Goal: Task Accomplishment & Management: Manage account settings

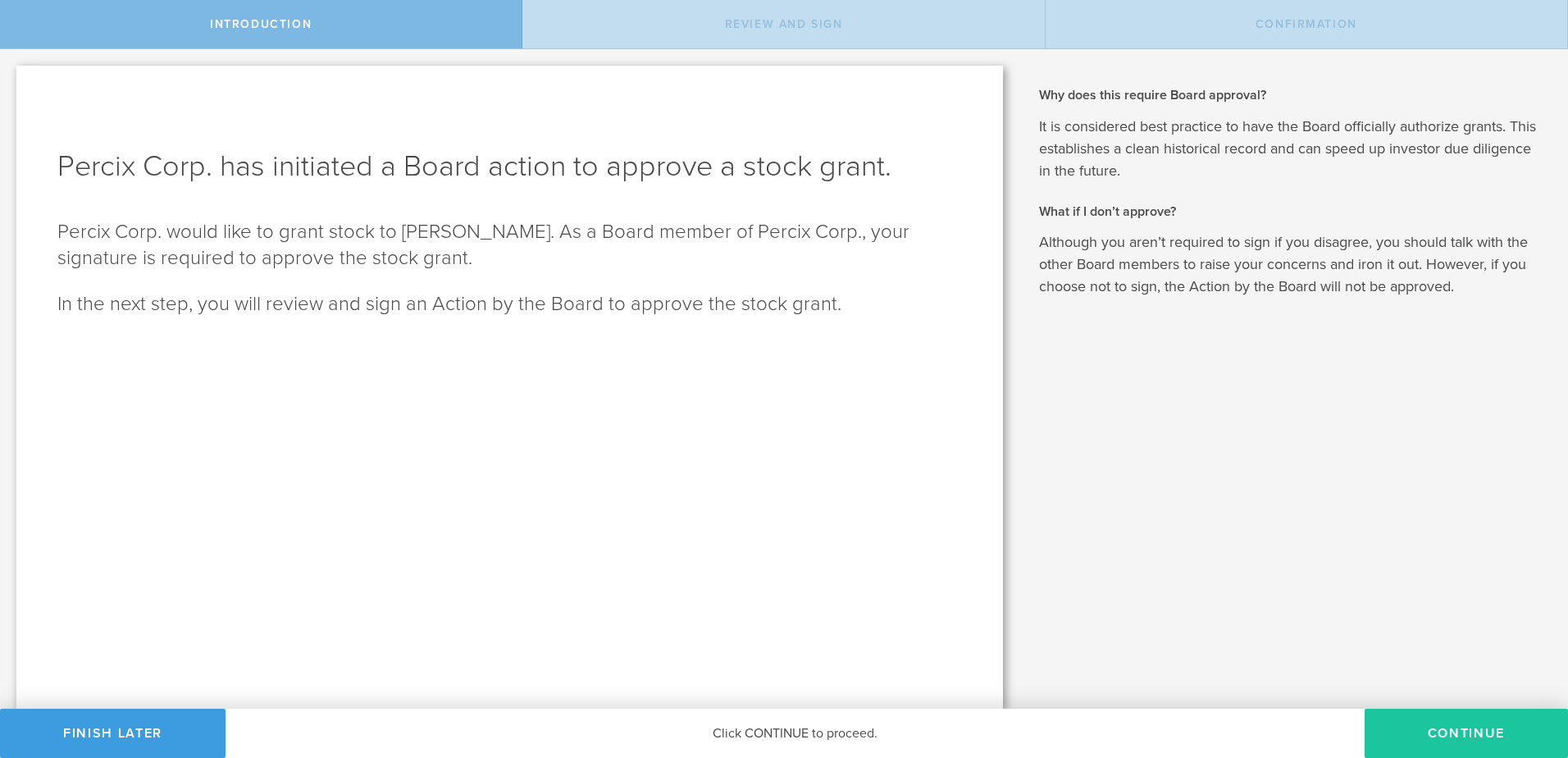
click at [1426, 737] on button "Continue" at bounding box center [1466, 733] width 203 height 50
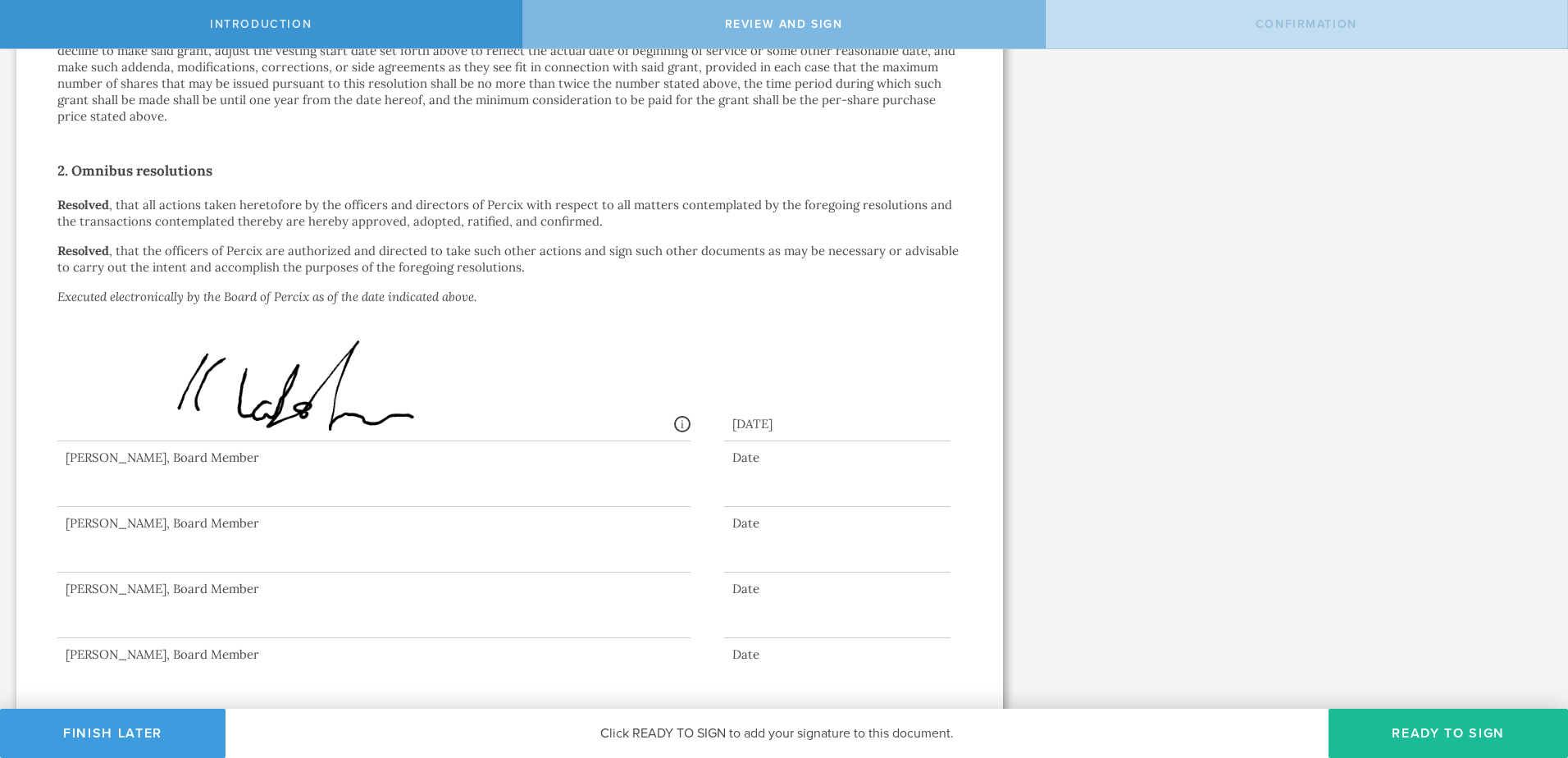
scroll to position [985, 0]
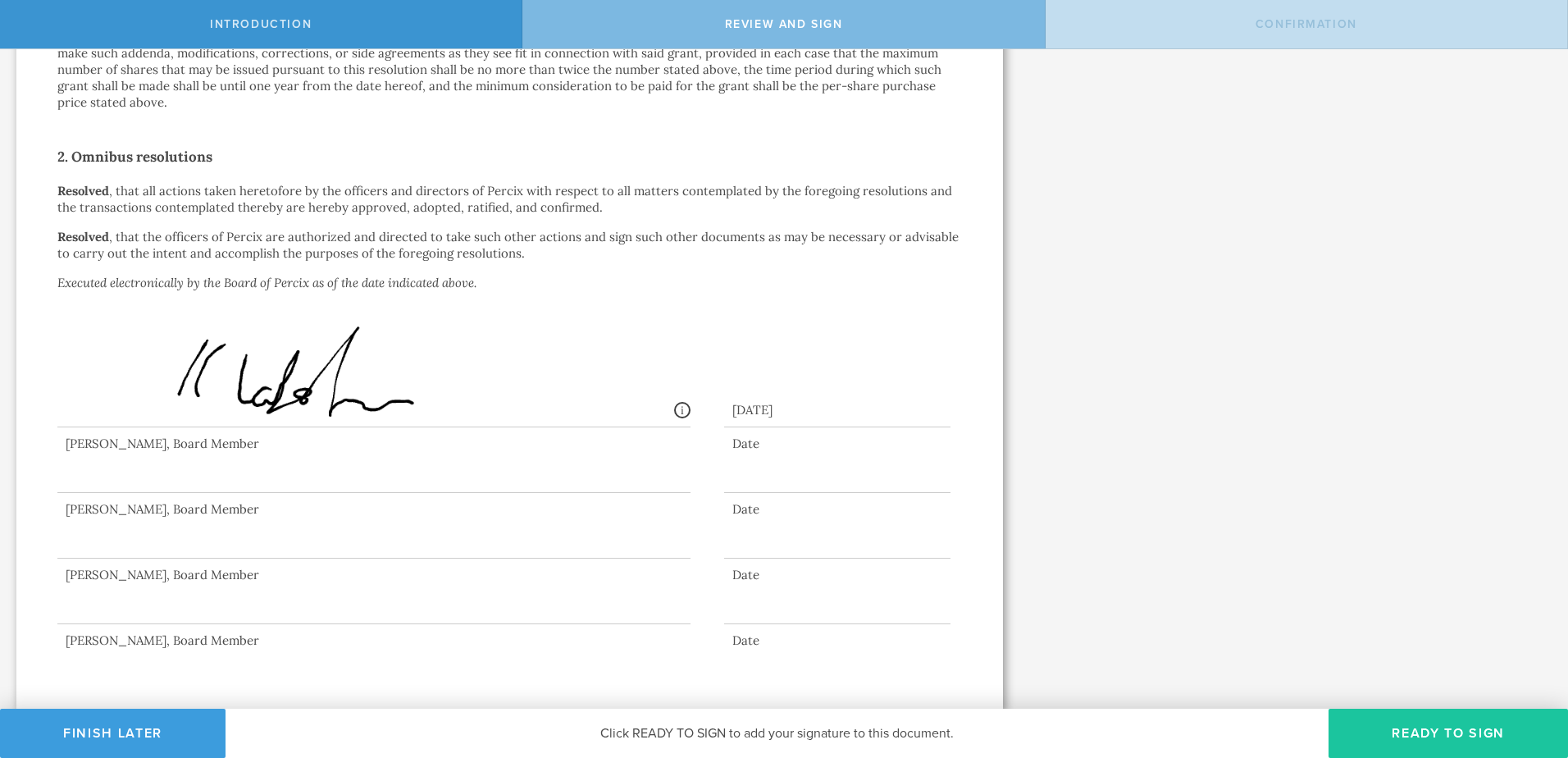
click at [1416, 737] on button "Ready to Sign" at bounding box center [1448, 733] width 239 height 50
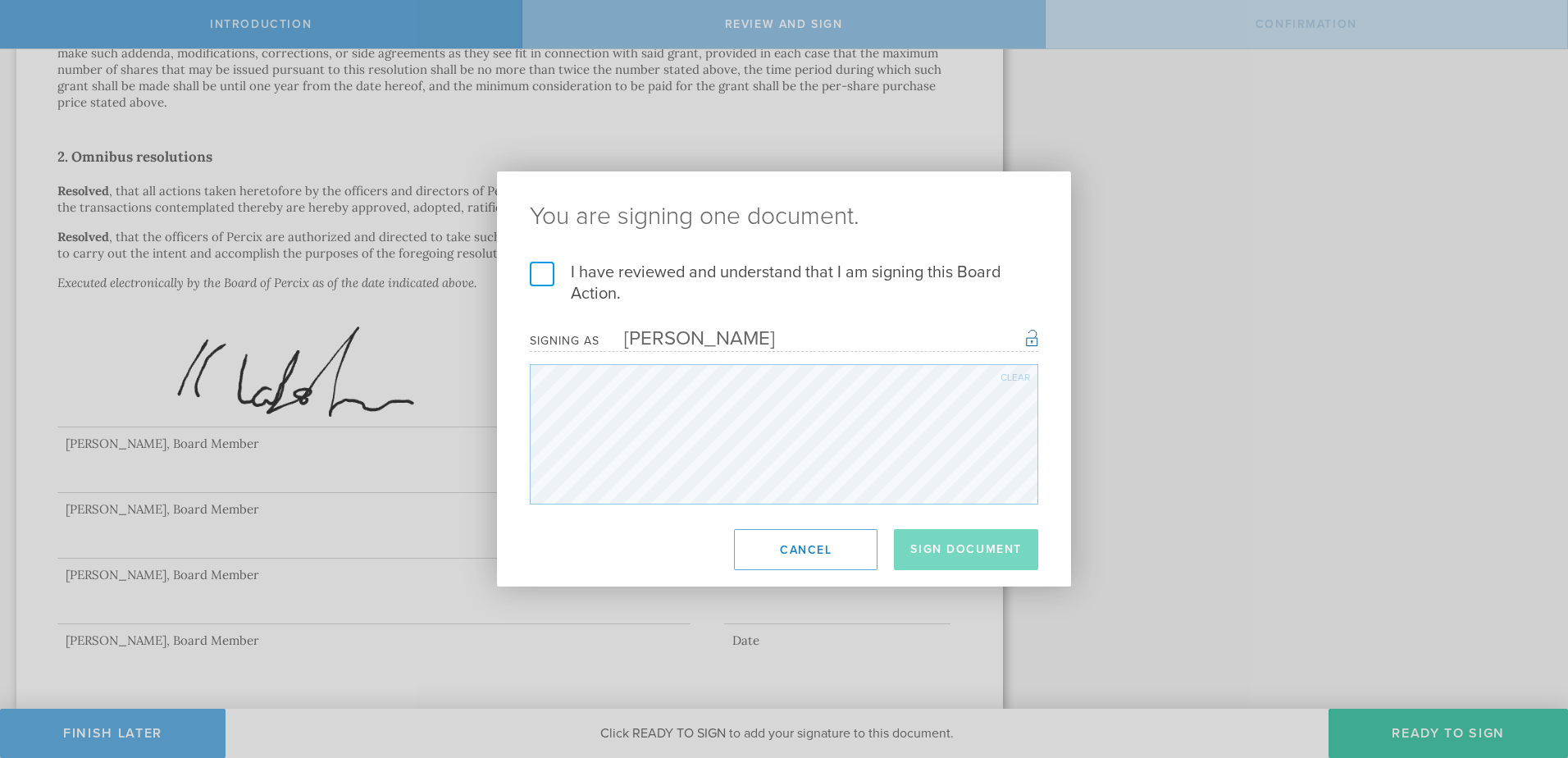
click at [551, 267] on label "I have reviewed and understand that I am signing this Board Action." at bounding box center [784, 283] width 508 height 43
click at [0, 0] on input "I have reviewed and understand that I am signing this Board Action." at bounding box center [0, 0] width 0 height 0
click at [954, 552] on button "Sign Document" at bounding box center [966, 549] width 144 height 41
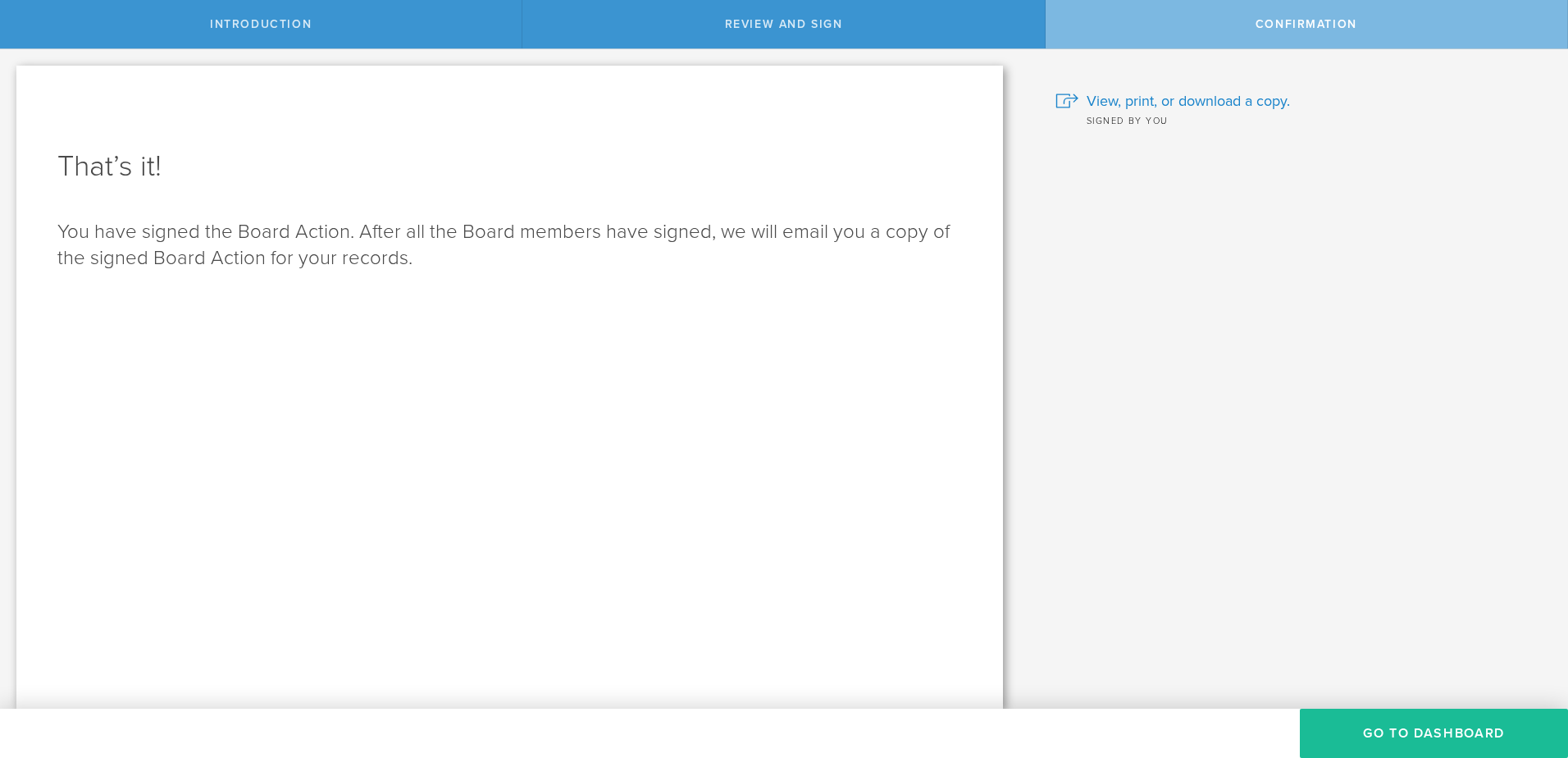
scroll to position [0, 0]
click at [1391, 748] on button "Go to Dashboard" at bounding box center [1434, 733] width 268 height 50
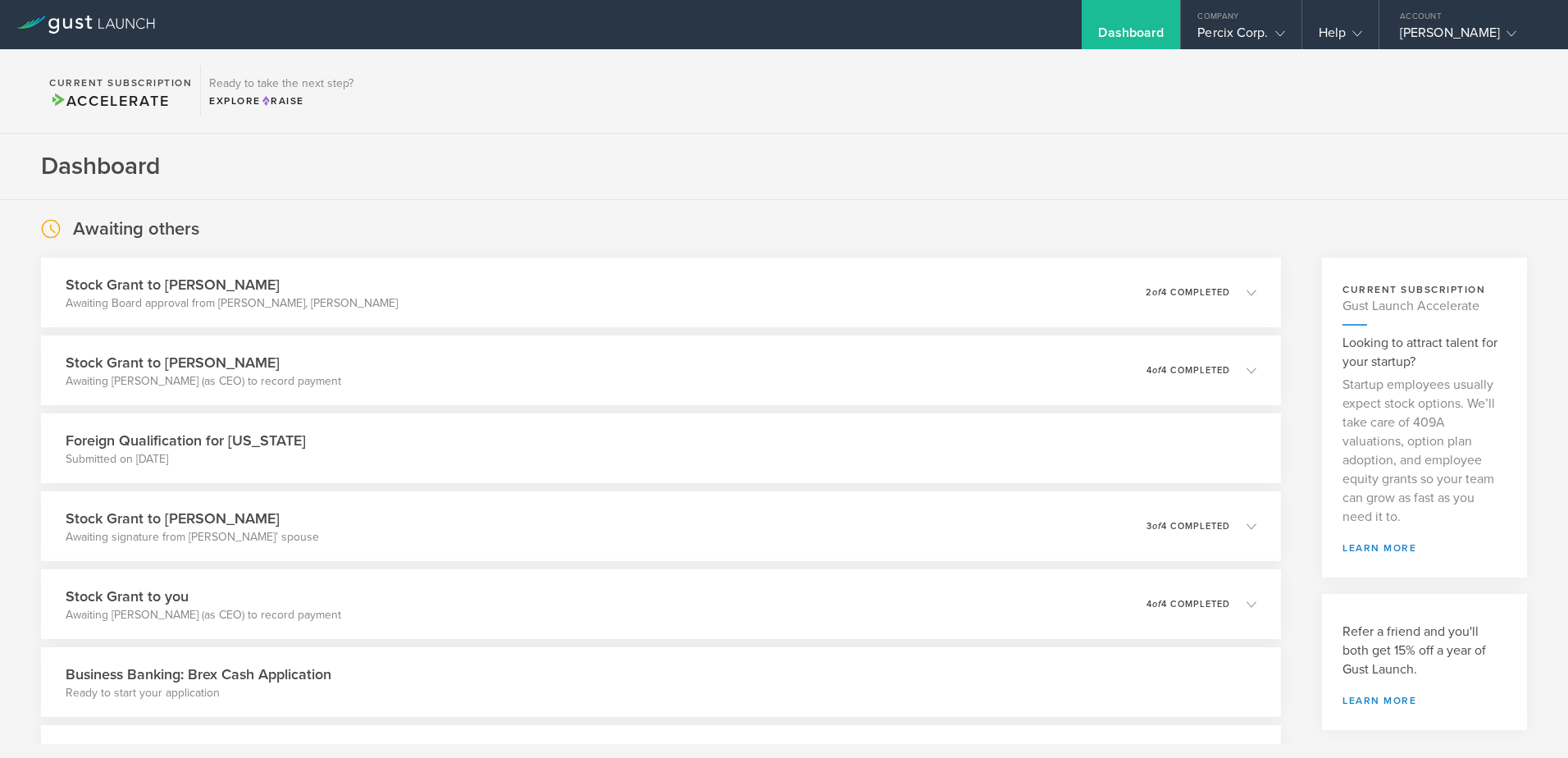
click at [1125, 21] on div "Dashboard" at bounding box center [1130, 25] width 98 height 50
click at [1264, 292] on div "Stock Grant to Regina Danielle Harrison Awaiting Board approval from Brian Timo…" at bounding box center [661, 293] width 1264 height 71
